Goal: Check status: Check status

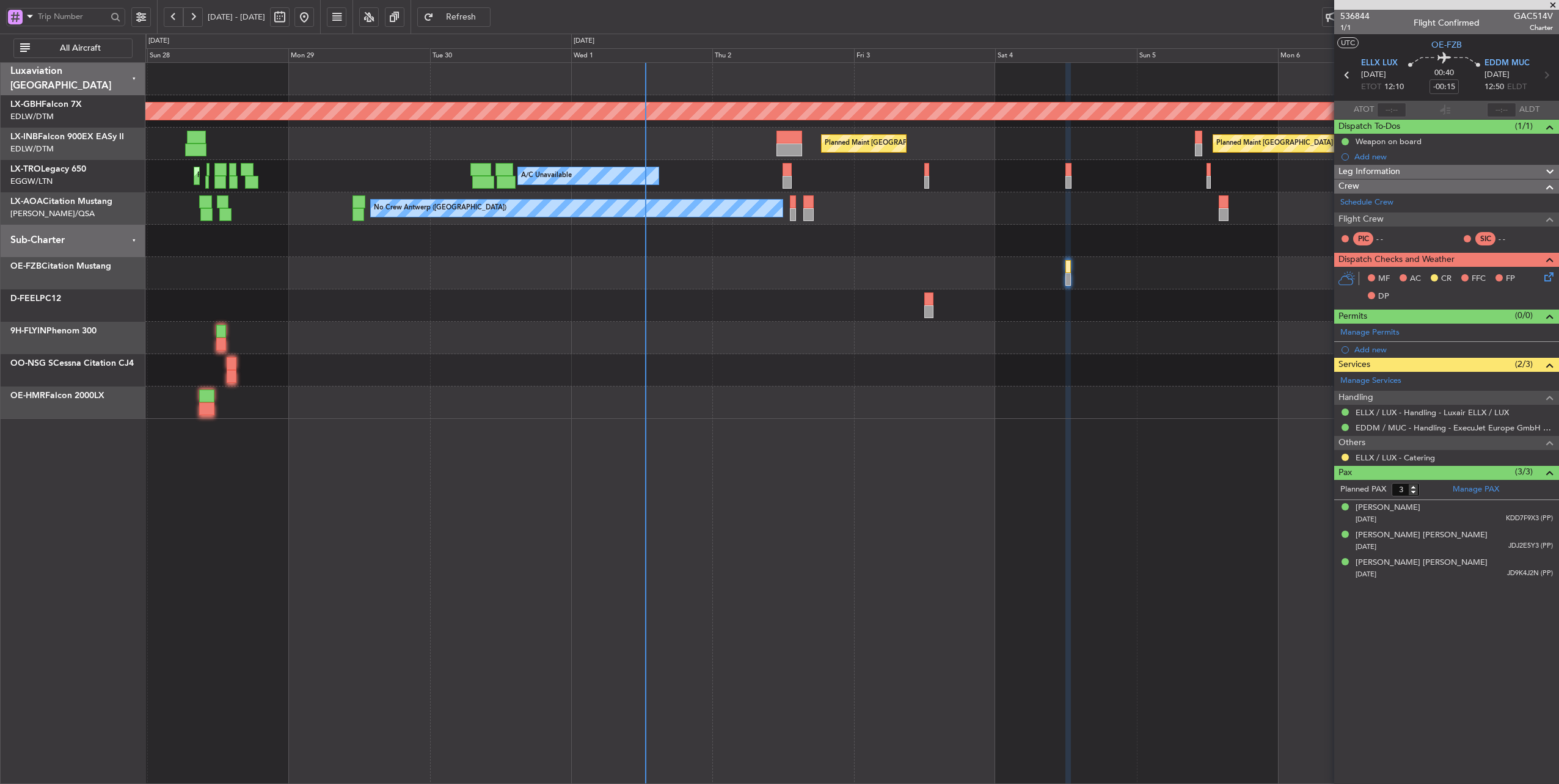
click at [692, 257] on div at bounding box center [852, 273] width 1413 height 33
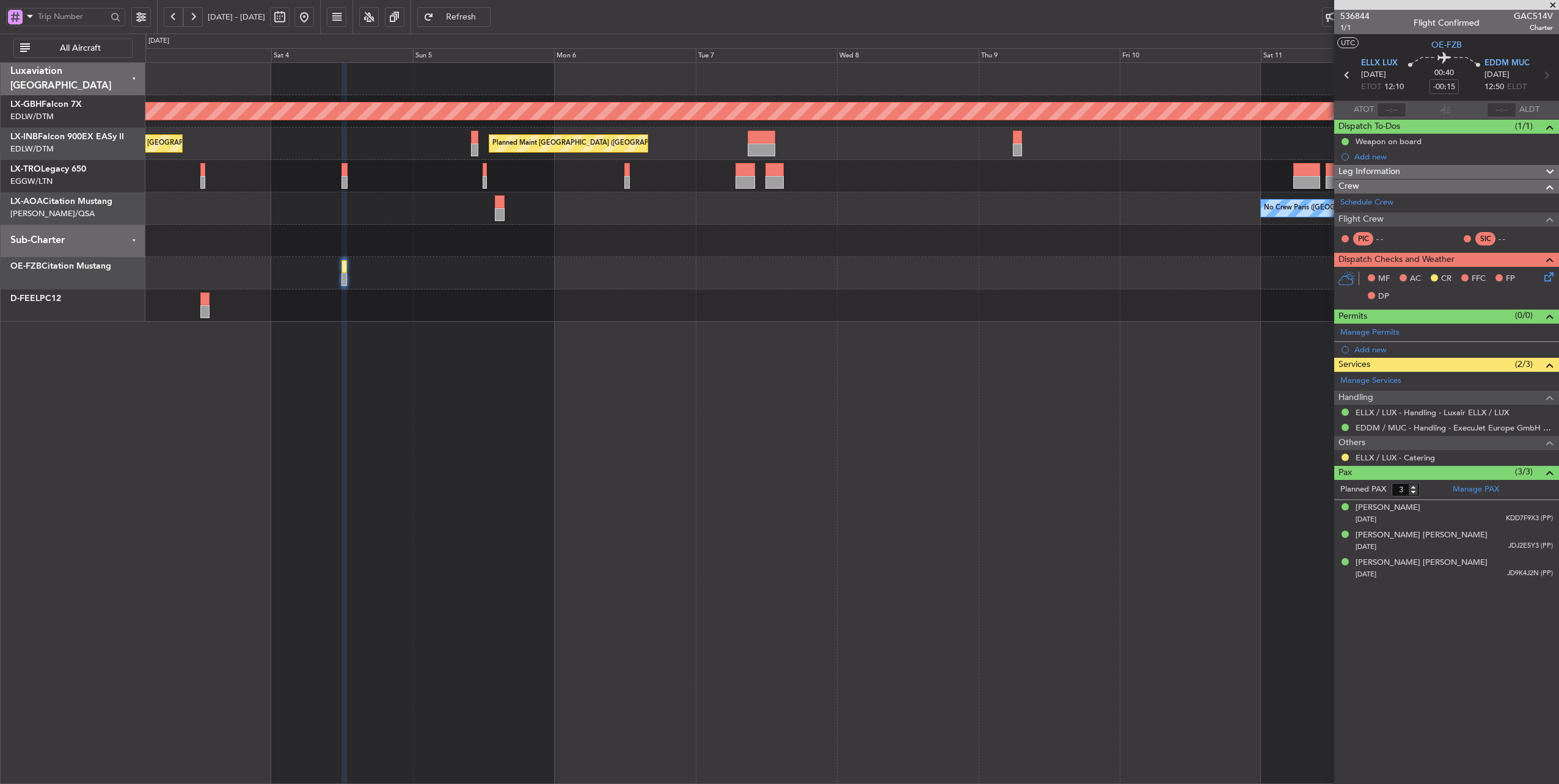
click at [737, 346] on div "Planned Maint Nurnberg Planned Maint [GEOGRAPHIC_DATA] Planned Maint [GEOGRAPHI…" at bounding box center [852, 423] width 1414 height 722
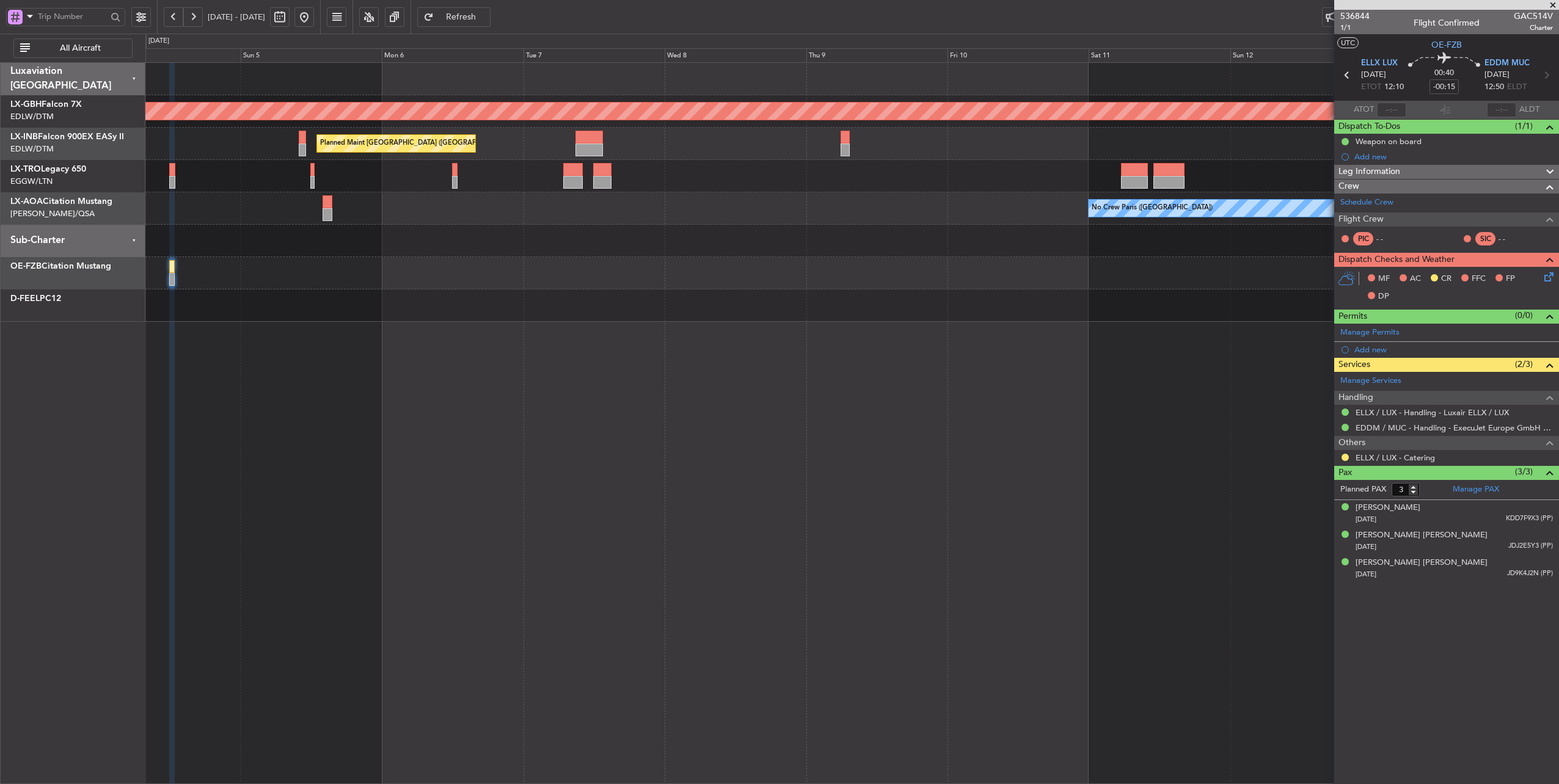
click at [748, 199] on div "Planned Maint Nurnberg Planned Maint [GEOGRAPHIC_DATA] ([GEOGRAPHIC_DATA]) Plan…" at bounding box center [852, 192] width 1413 height 259
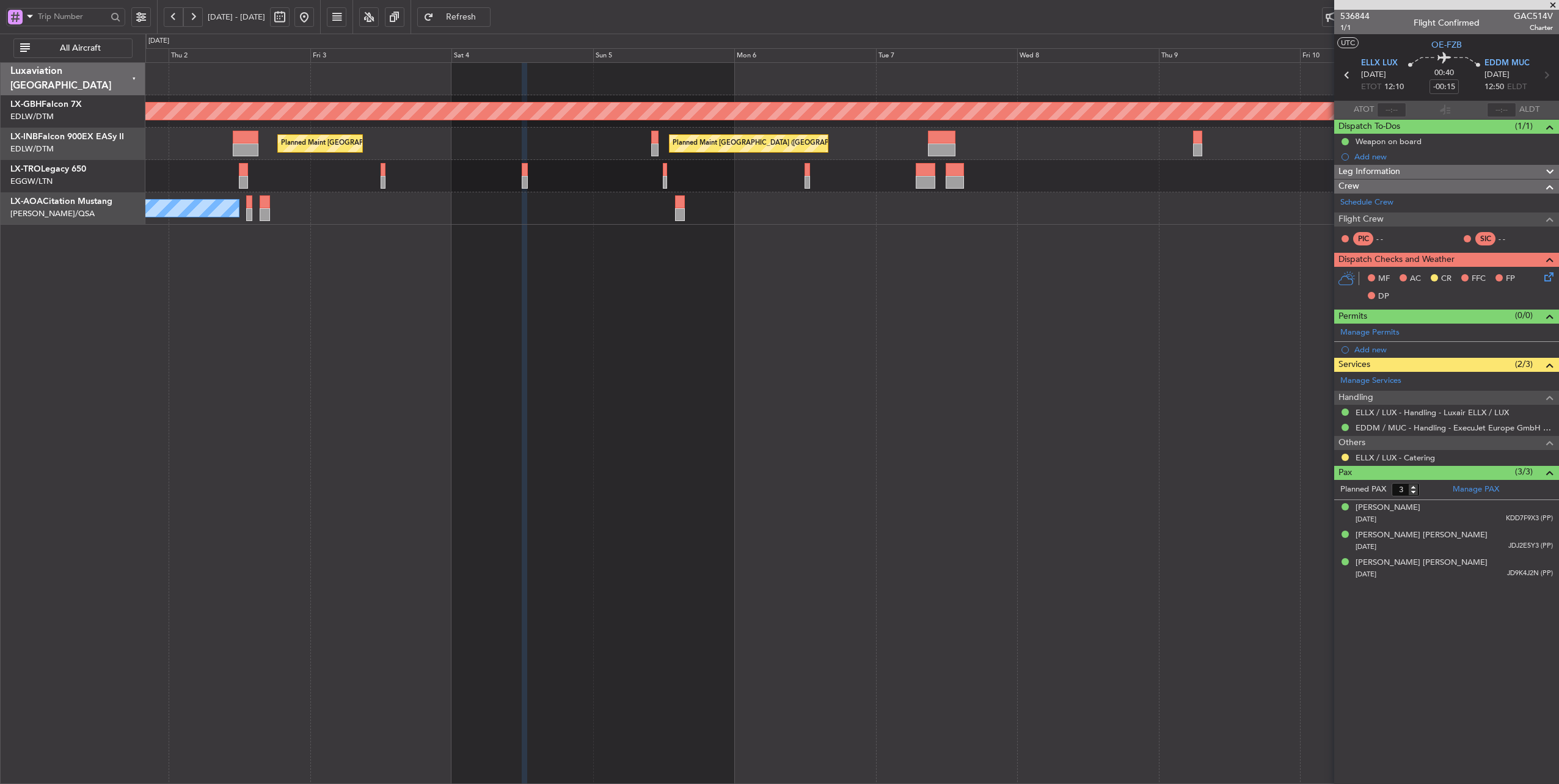
click at [883, 173] on div "A/C Unavailable Planned Maint [GEOGRAPHIC_DATA] (Riga Intl)" at bounding box center [852, 176] width 1413 height 33
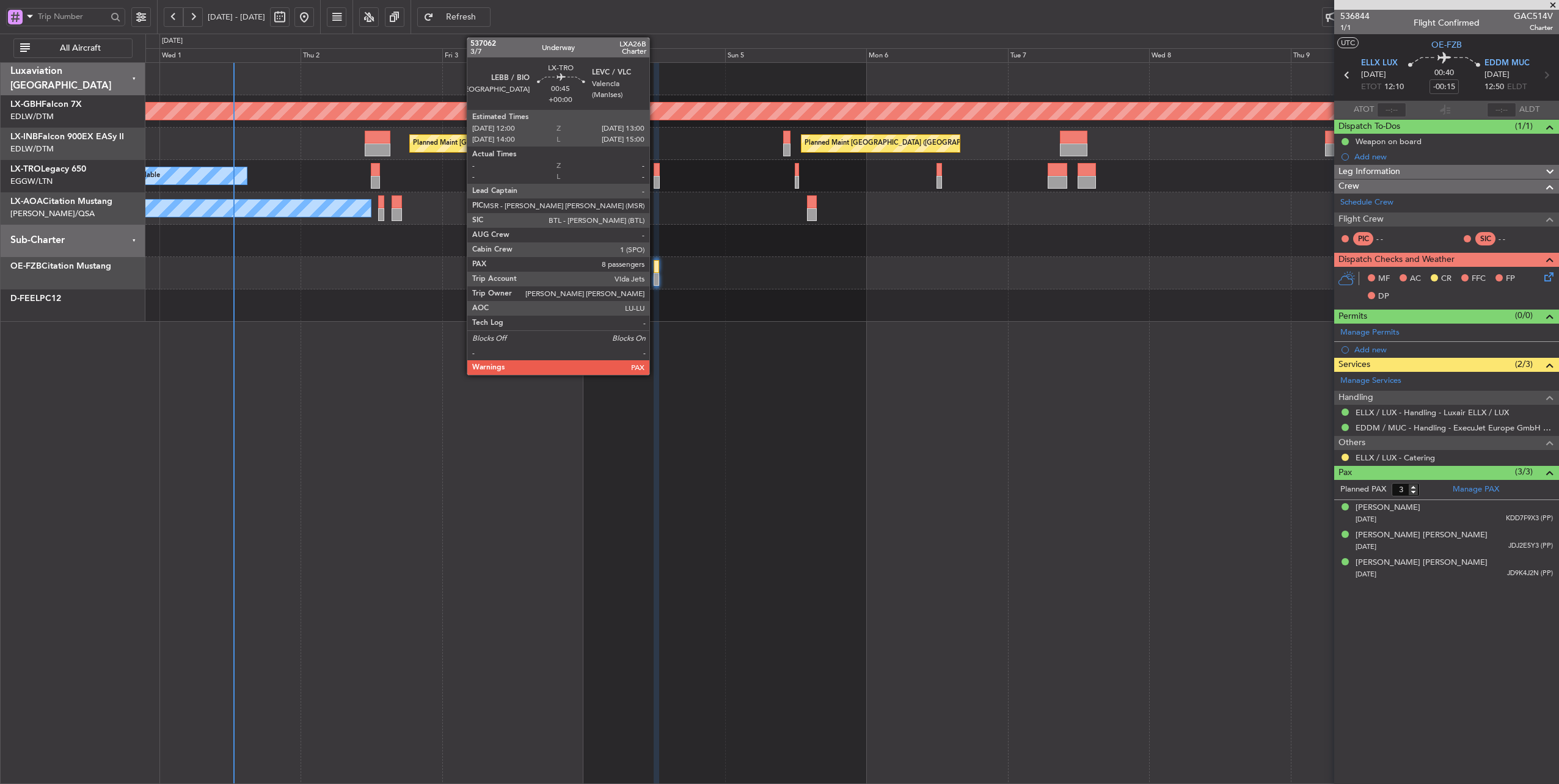
click at [655, 171] on div at bounding box center [656, 170] width 6 height 13
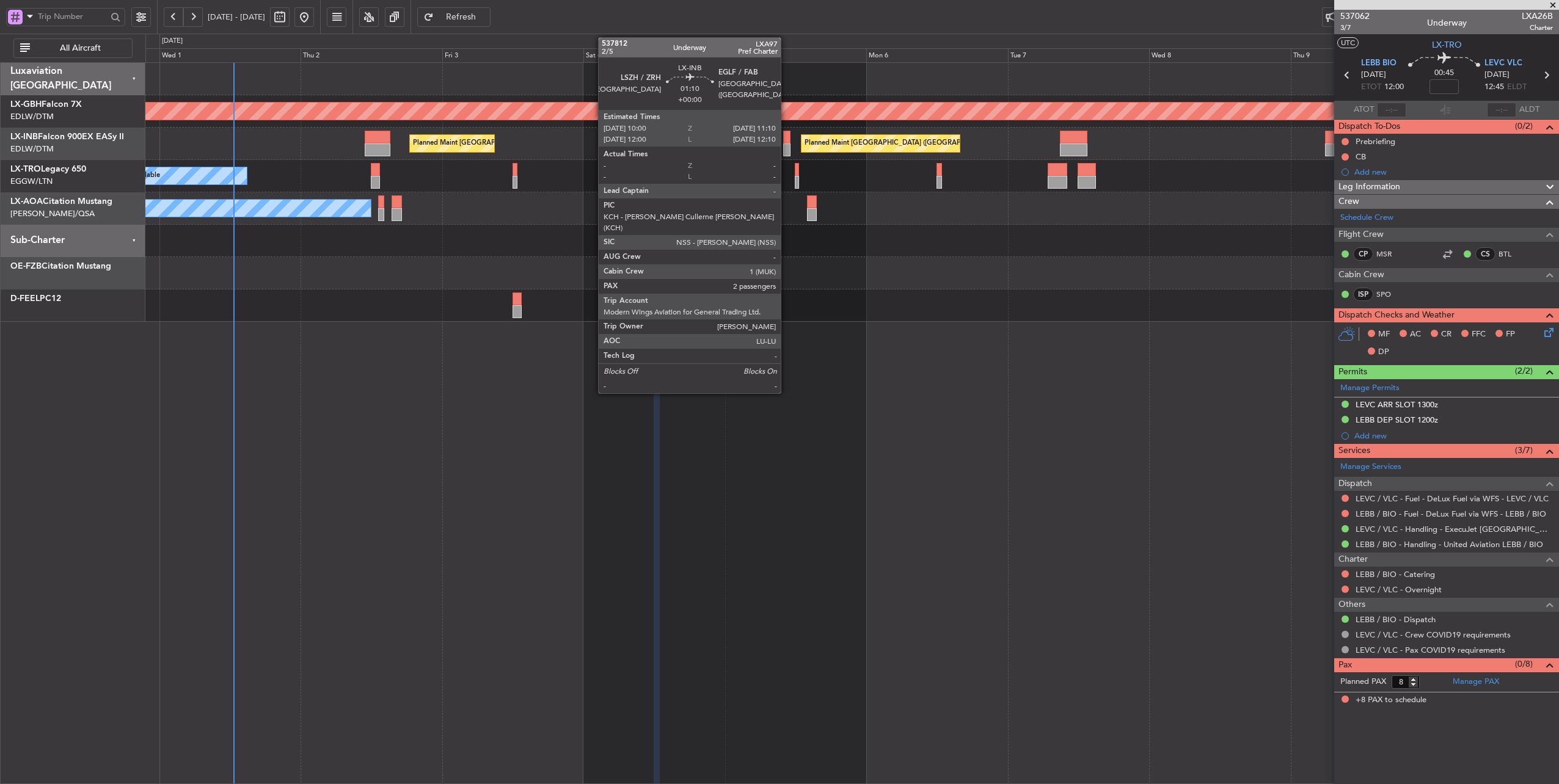
click at [787, 134] on div at bounding box center [786, 137] width 7 height 13
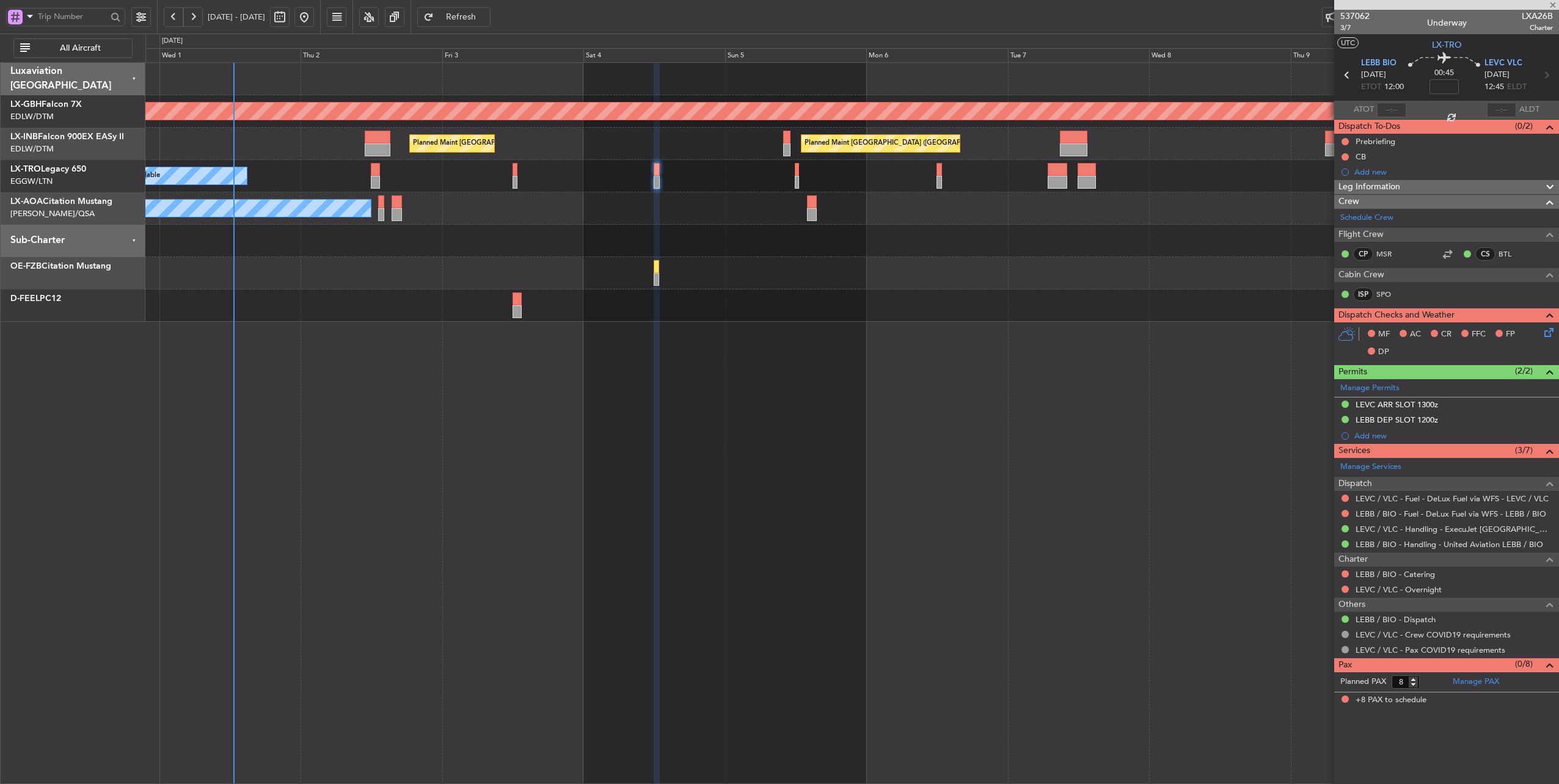
type input "2"
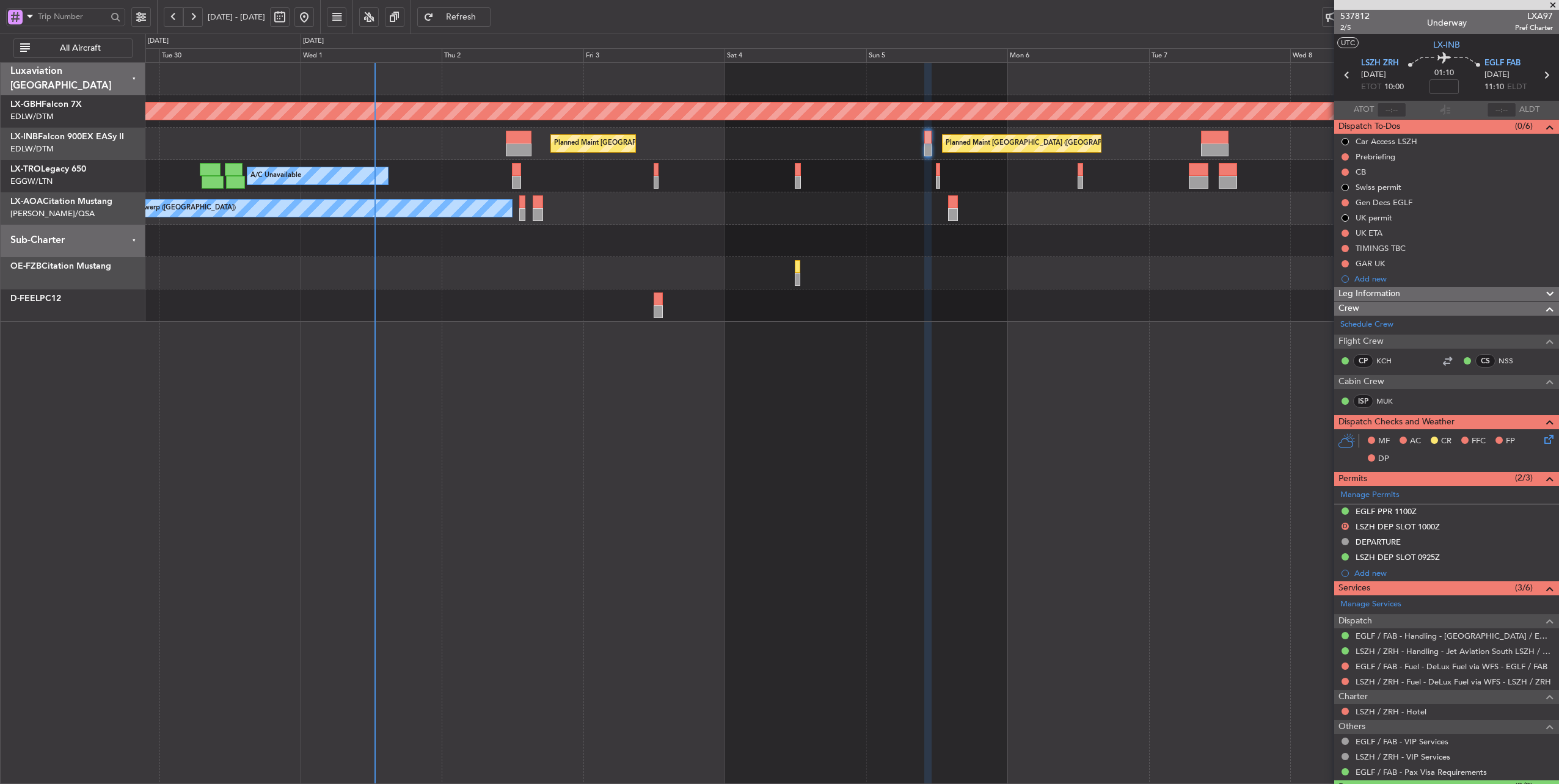
click at [563, 181] on div "A/C Unavailable Planned Maint [GEOGRAPHIC_DATA] ([GEOGRAPHIC_DATA])" at bounding box center [852, 176] width 1413 height 33
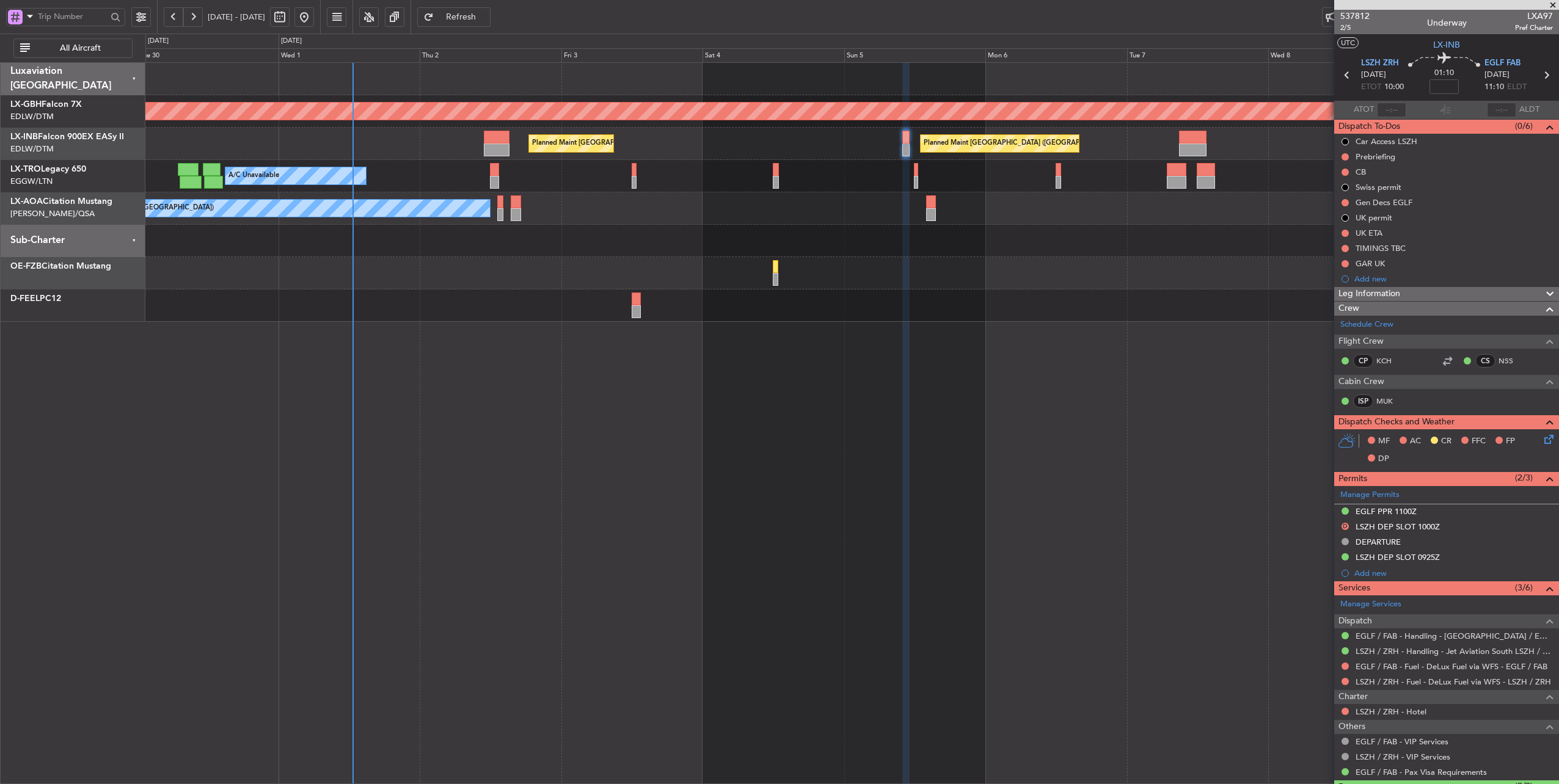
click at [804, 227] on div "Planned Maint Nurnberg Planned Maint [GEOGRAPHIC_DATA] ([GEOGRAPHIC_DATA]) Plan…" at bounding box center [852, 192] width 1413 height 259
click at [660, 252] on div at bounding box center [852, 241] width 1413 height 33
